Goal: Information Seeking & Learning: Understand process/instructions

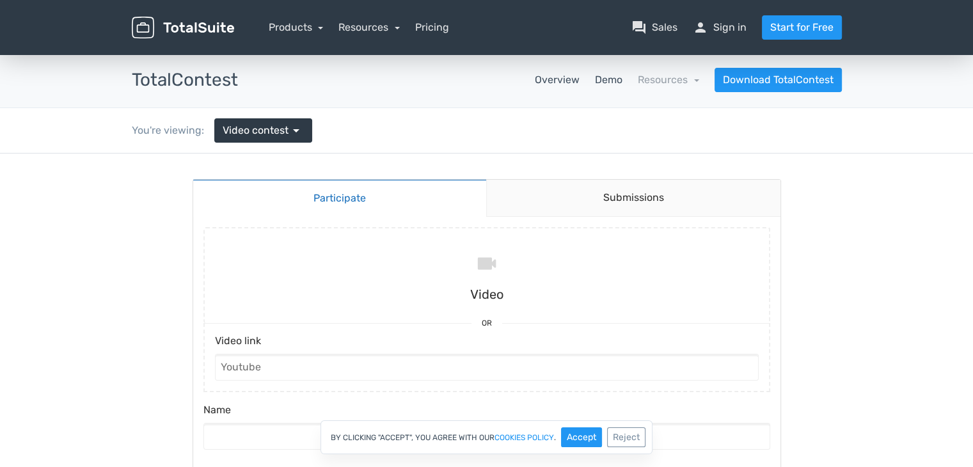
click at [554, 81] on link "Overview" at bounding box center [557, 79] width 45 height 15
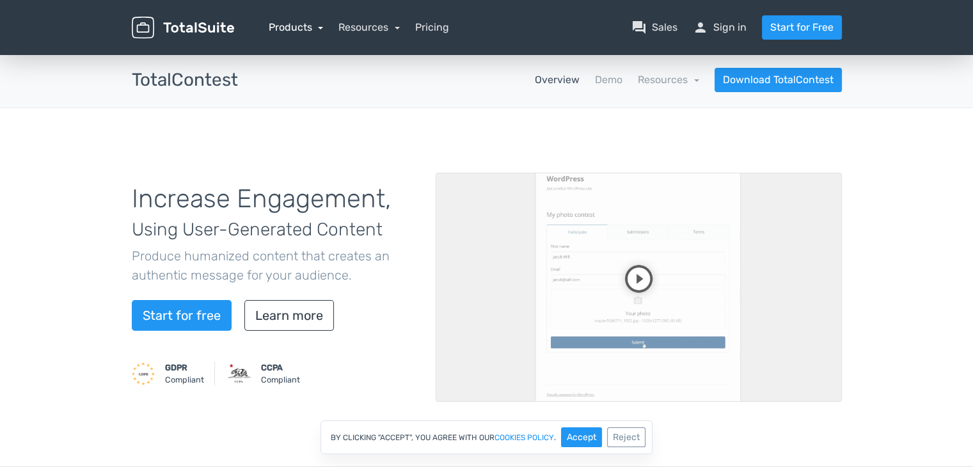
click at [311, 30] on link "Products" at bounding box center [296, 27] width 55 height 12
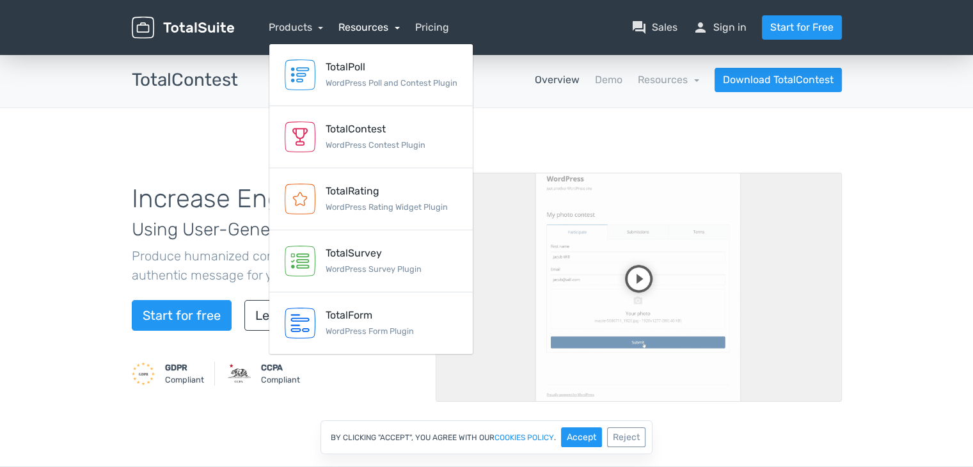
click at [374, 32] on link "Resources" at bounding box center [369, 27] width 61 height 12
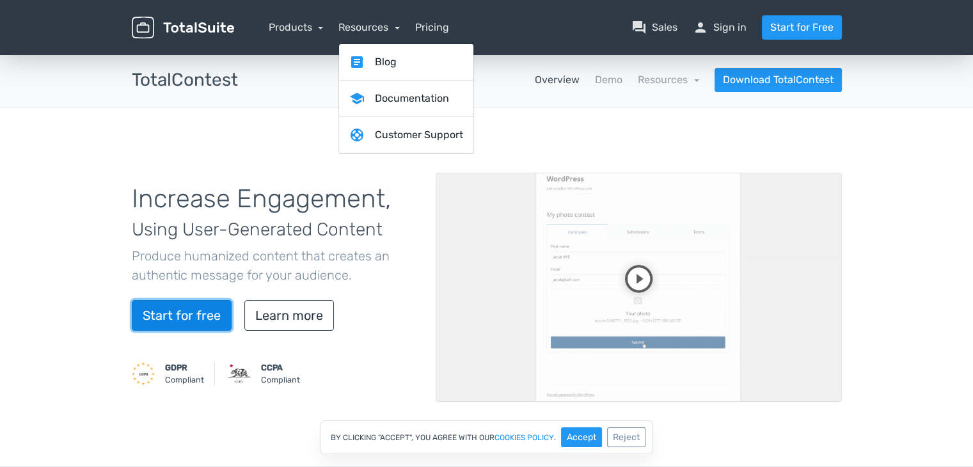
click at [189, 310] on link "Start for free" at bounding box center [182, 315] width 100 height 31
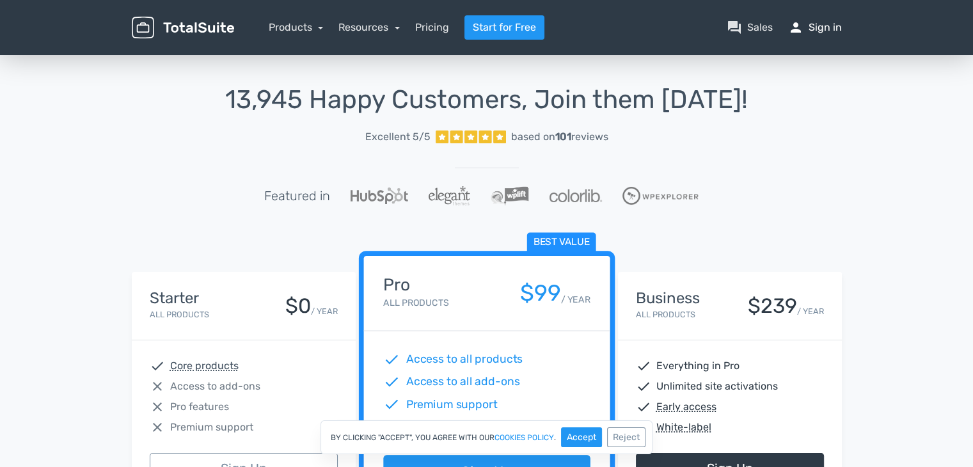
click at [828, 29] on link "person Sign in" at bounding box center [815, 27] width 54 height 15
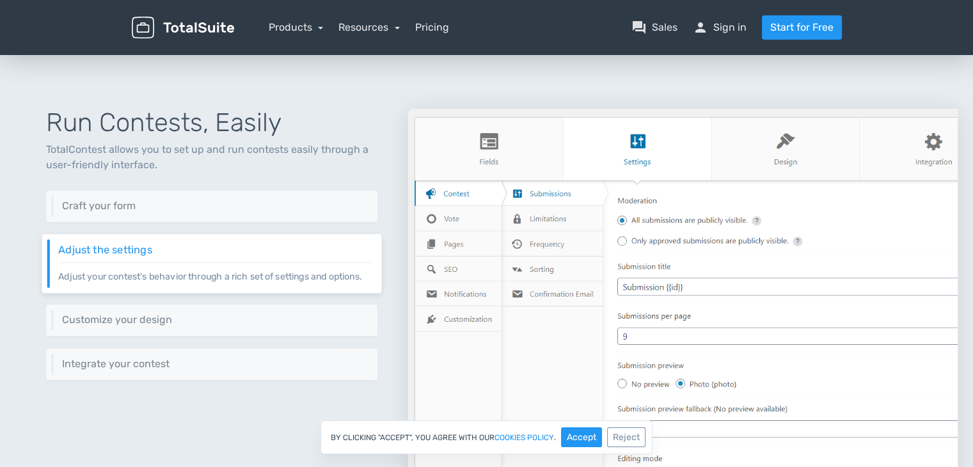
scroll to position [435, 0]
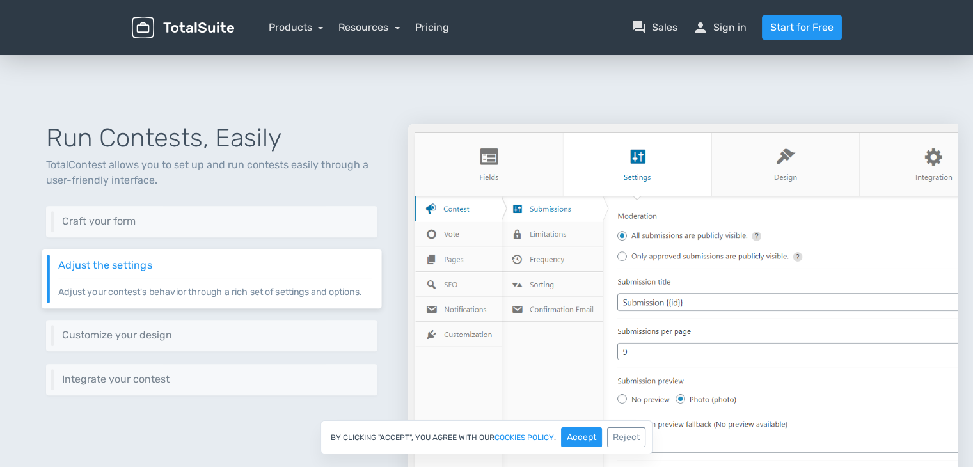
click at [193, 27] on img at bounding box center [183, 28] width 102 height 22
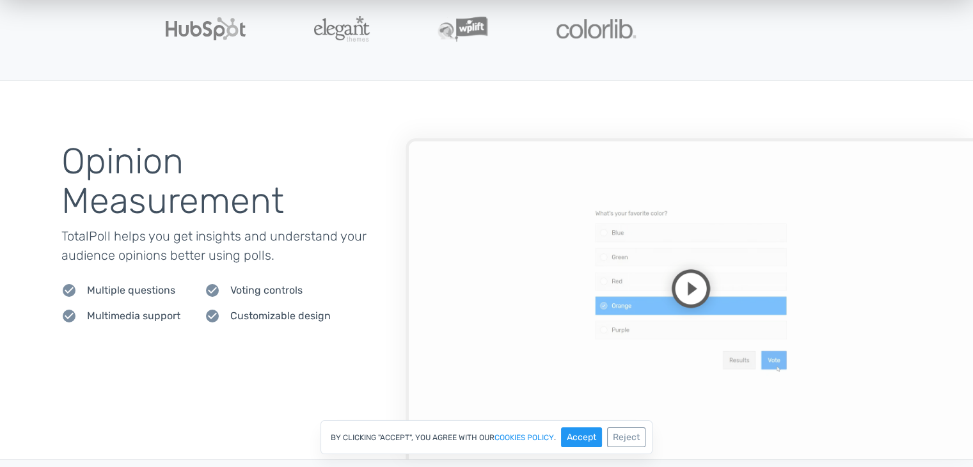
scroll to position [461, 0]
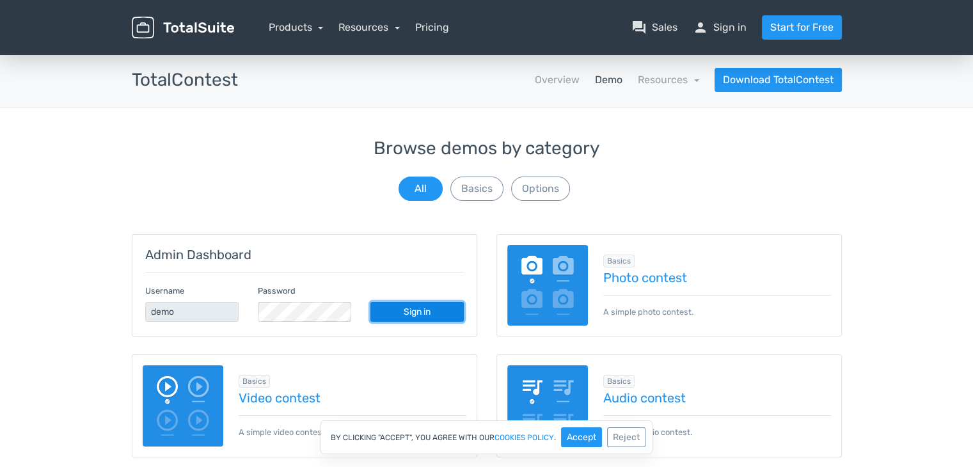
click at [401, 317] on link "Sign in" at bounding box center [417, 312] width 93 height 20
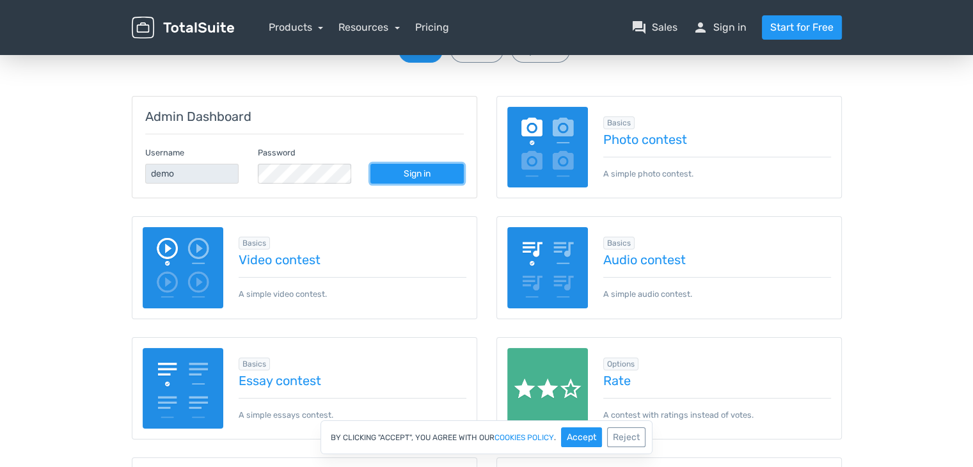
scroll to position [138, 0]
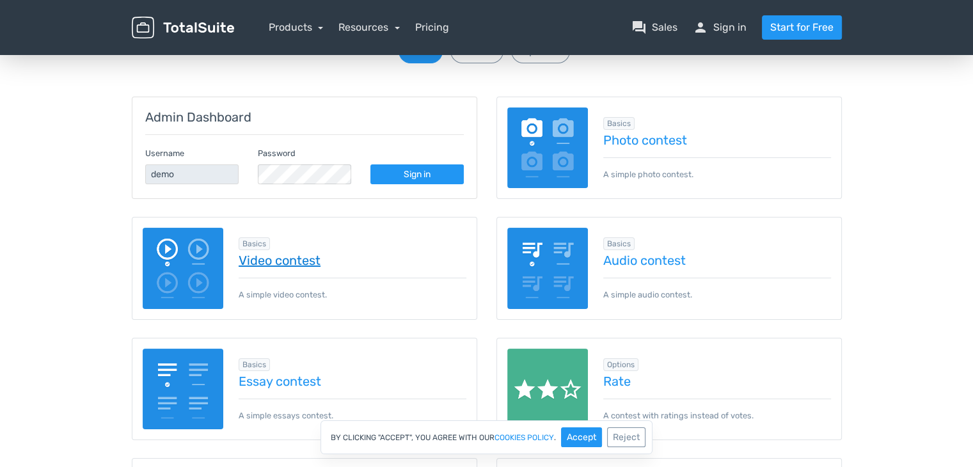
click at [308, 258] on link "Video contest" at bounding box center [353, 260] width 228 height 14
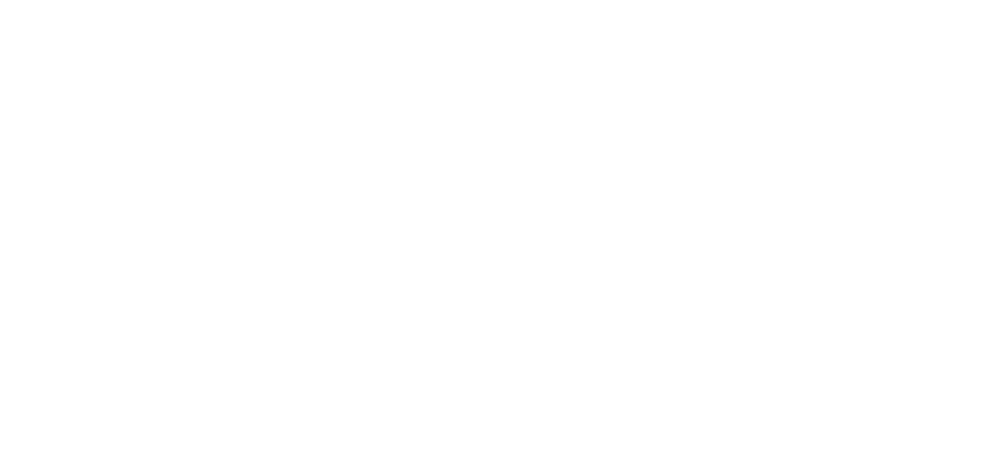
click at [56, 34] on body at bounding box center [491, 233] width 983 height 467
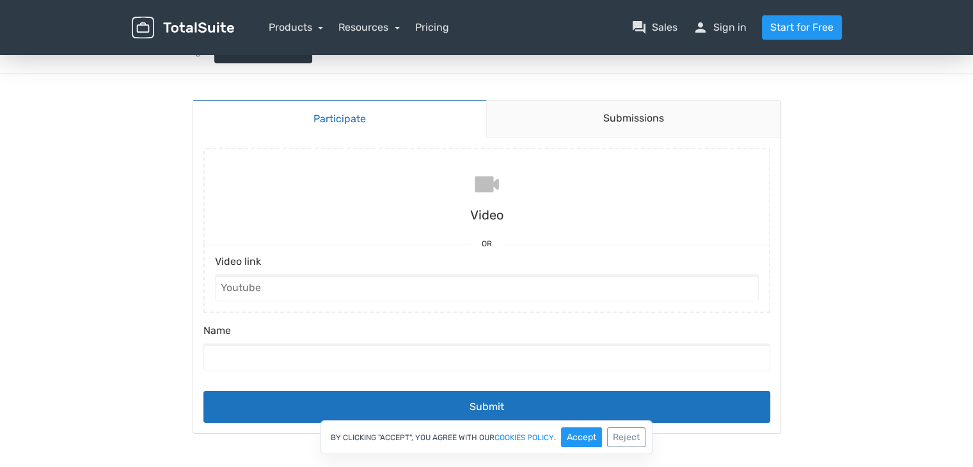
scroll to position [51, 0]
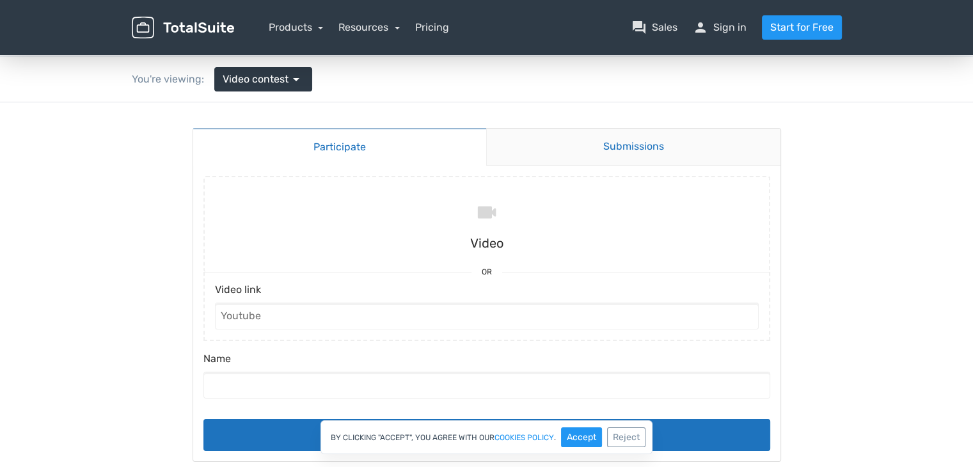
click at [628, 149] on link "Submissions" at bounding box center [633, 147] width 294 height 37
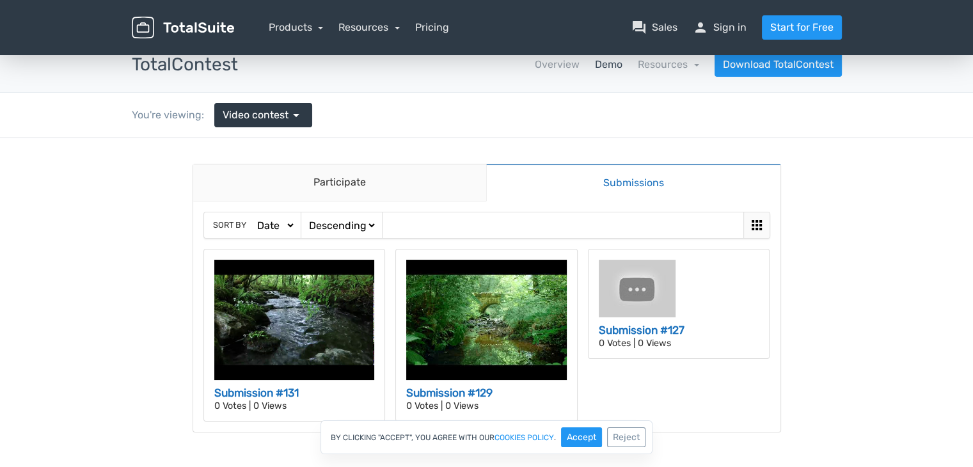
scroll to position [0, 0]
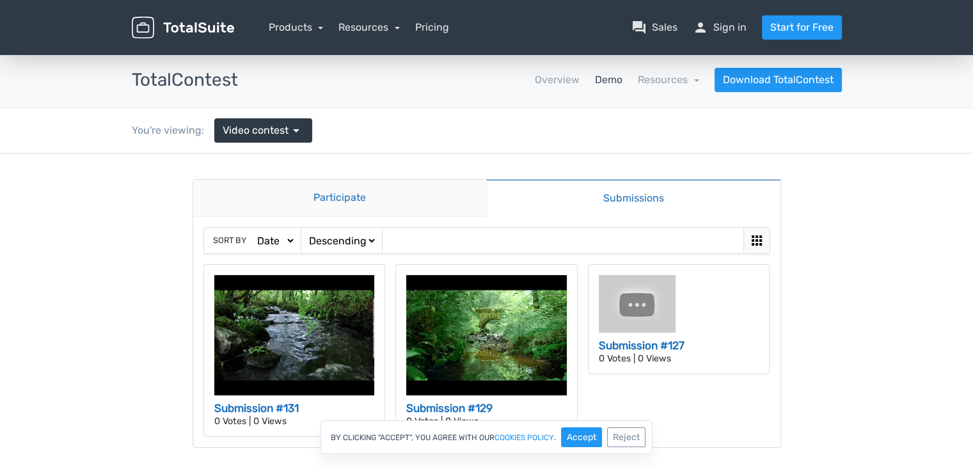
click at [338, 204] on link "Participate" at bounding box center [340, 198] width 294 height 37
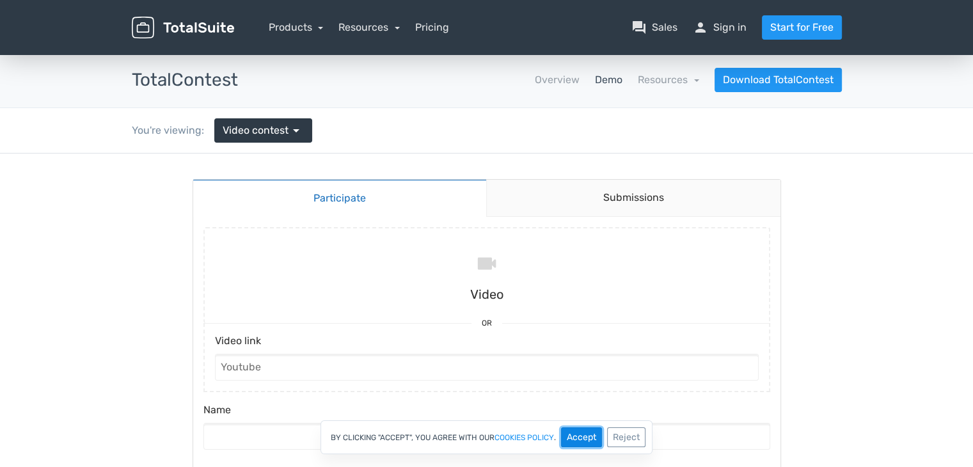
click at [582, 434] on button "Accept" at bounding box center [581, 438] width 41 height 20
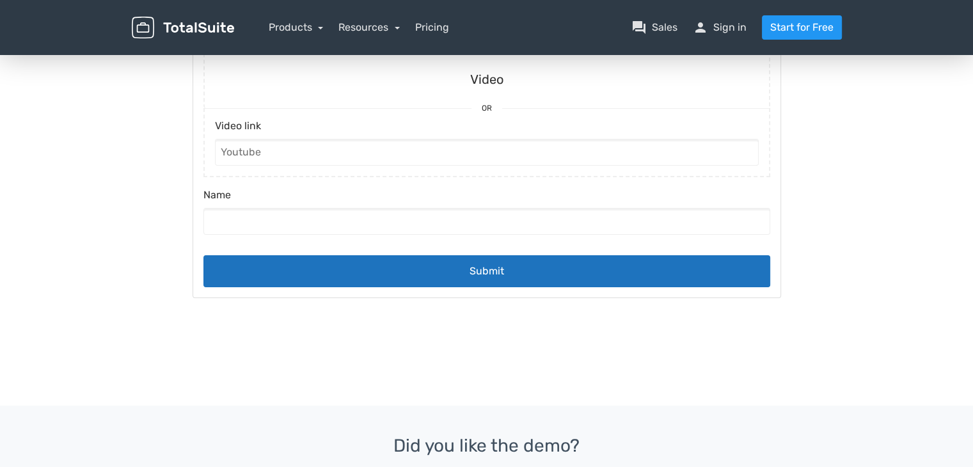
scroll to position [240, 0]
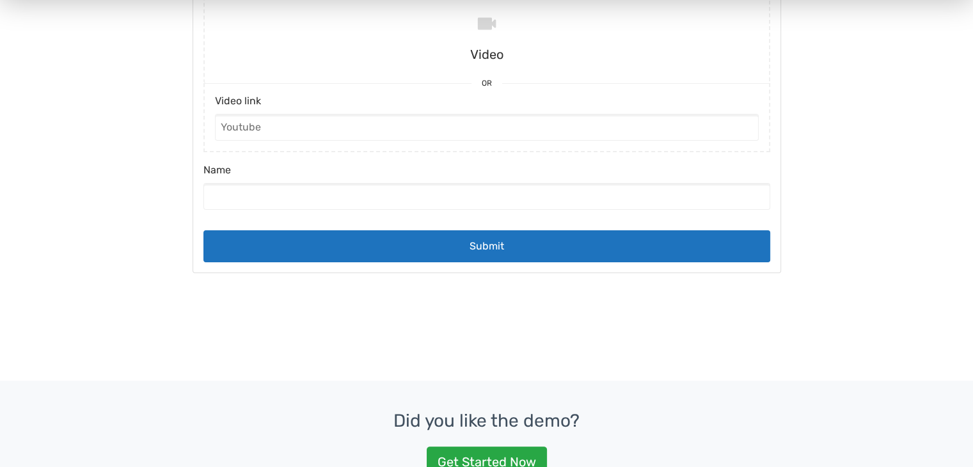
click at [803, 72] on body "Participate Submissions Participate Submissions Submitting Video Or Video link …" at bounding box center [486, 118] width 973 height 409
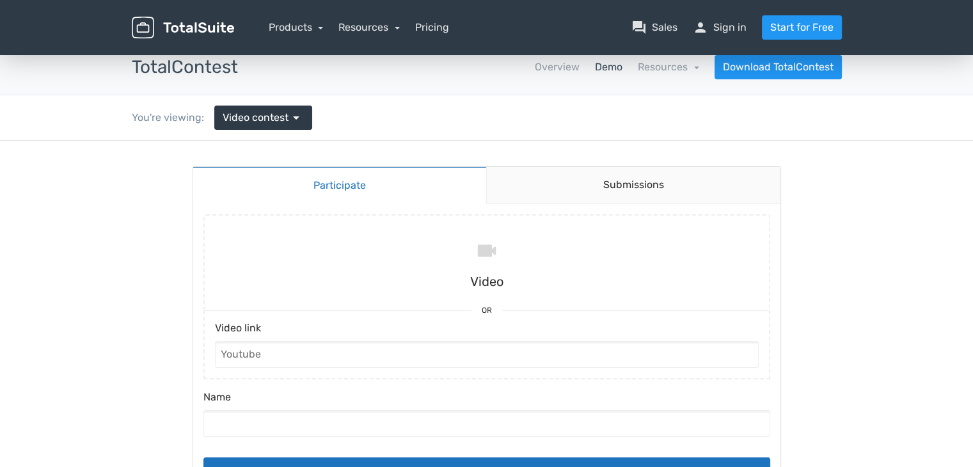
scroll to position [10, 0]
